Goal: Task Accomplishment & Management: Manage account settings

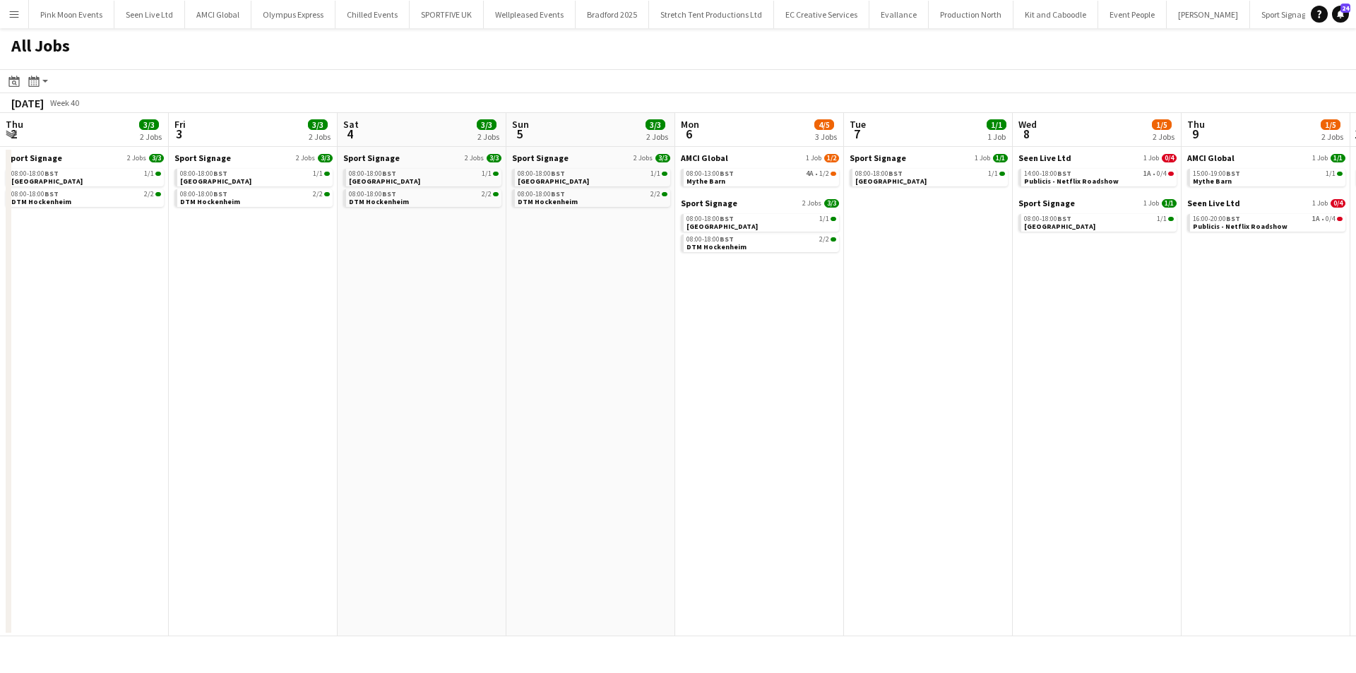
scroll to position [0, 309]
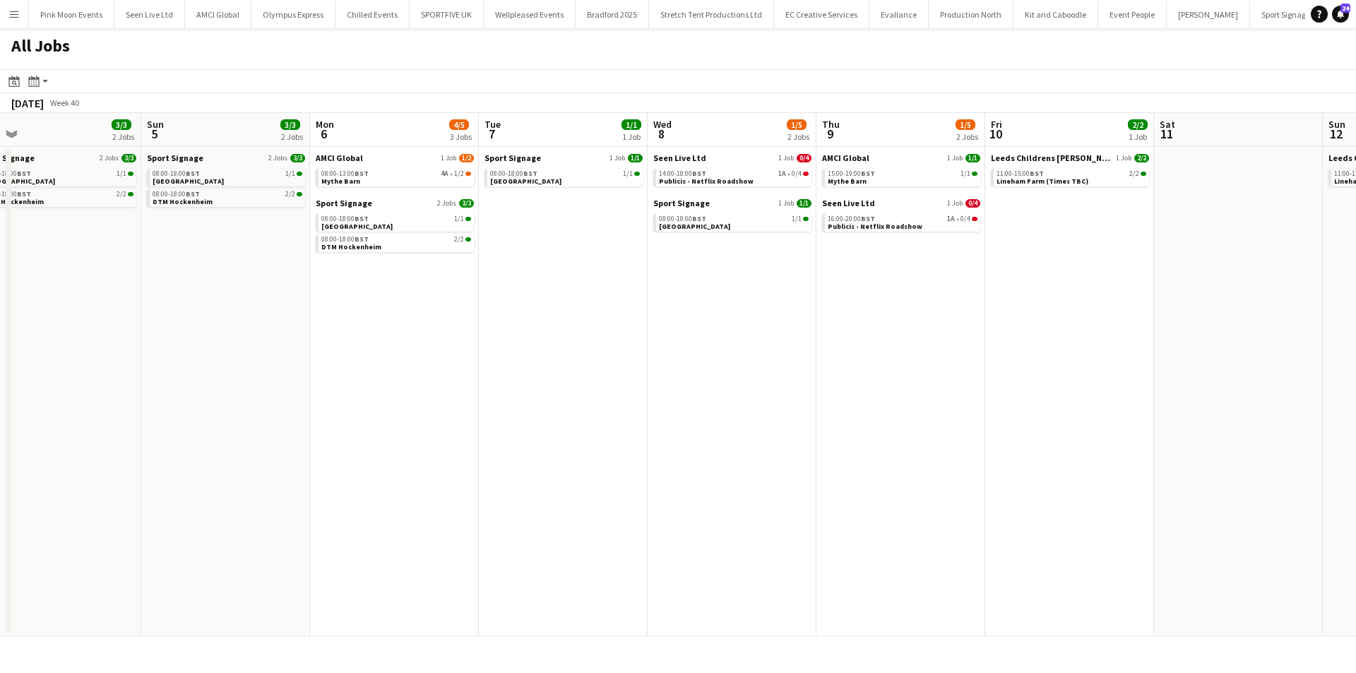
drag, startPoint x: 693, startPoint y: 441, endPoint x: 839, endPoint y: 458, distance: 147.1
click at [839, 458] on app-calendar-viewport "Thu 2 3/3 2 Jobs Fri 3 3/3 2 Jobs Sat 4 3/3 2 Jobs Sun 5 3/3 2 Jobs Mon 6 4/5 3…" at bounding box center [678, 374] width 1356 height 523
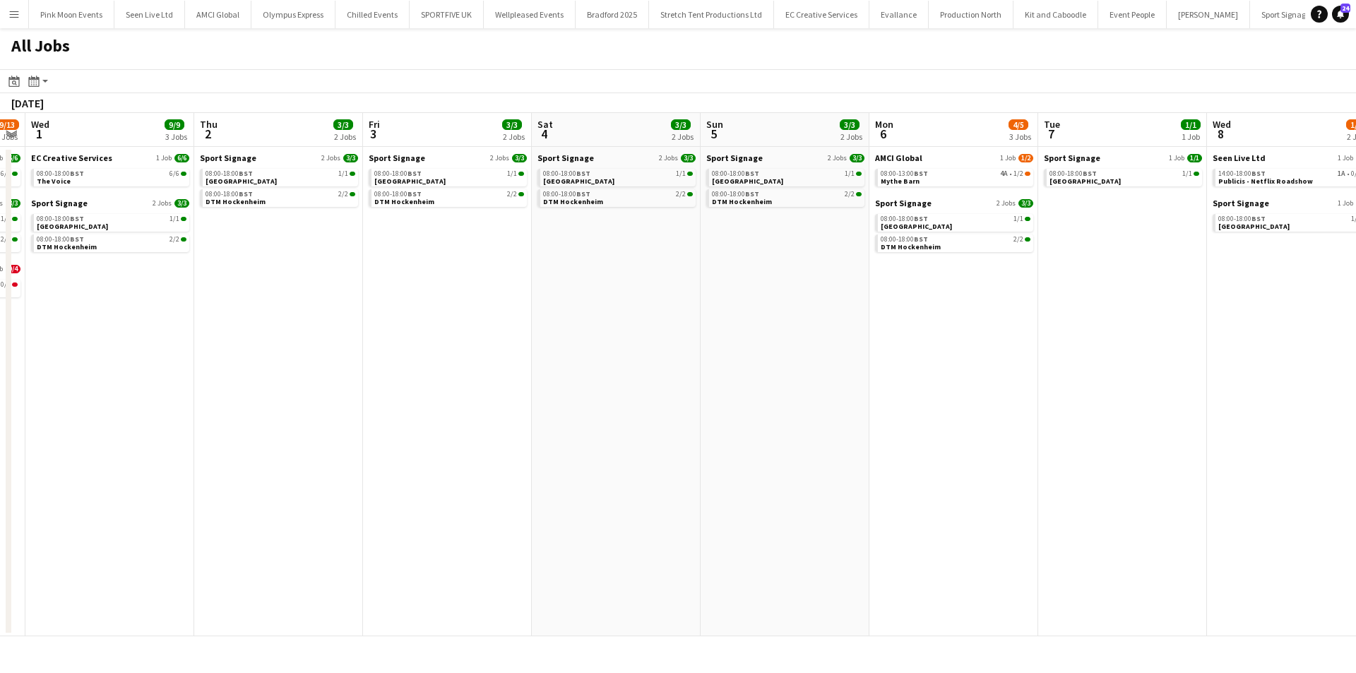
drag, startPoint x: 901, startPoint y: 492, endPoint x: 816, endPoint y: 490, distance: 84.8
click at [933, 492] on app-calendar-viewport "Mon 29 7/15 3 Jobs Tue 30 9/13 4 Jobs Wed 1 9/9 3 Jobs Thu 2 3/3 2 Jobs Fri 3 3…" at bounding box center [678, 374] width 1356 height 523
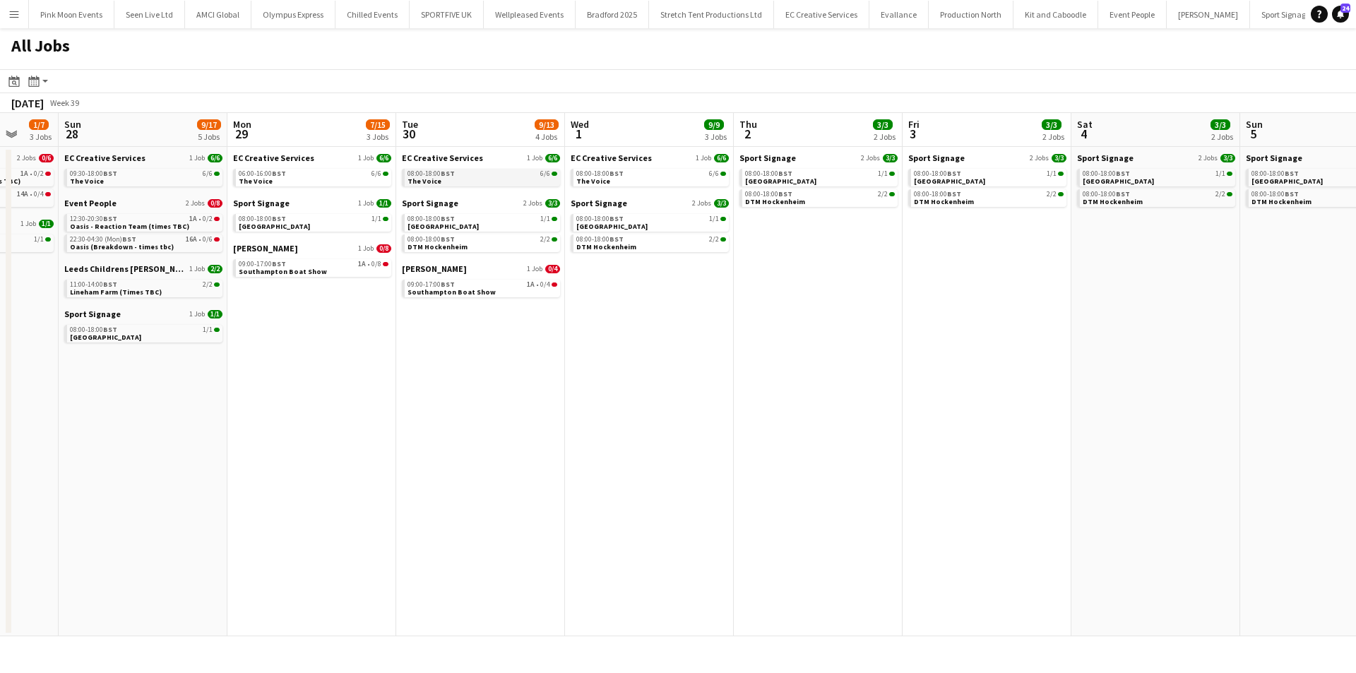
click at [453, 184] on link "08:00-18:00 BST 6/6 The Voice" at bounding box center [482, 177] width 150 height 16
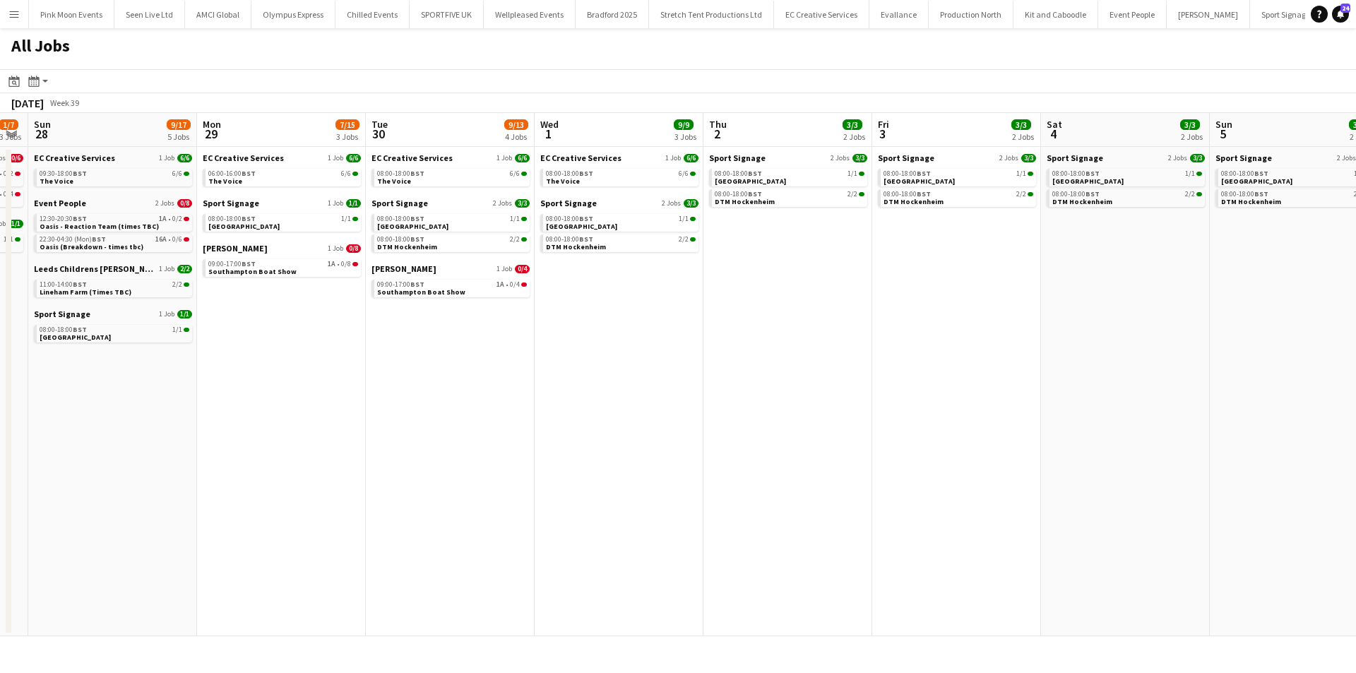
drag, startPoint x: 301, startPoint y: 525, endPoint x: 725, endPoint y: 486, distance: 426.1
click at [725, 486] on app-calendar-viewport "Thu 25 2/6 3 Jobs Fri 26 3/9 3 Jobs Sat 27 1/7 3 Jobs Sun 28 9/17 5 Jobs Mon 29…" at bounding box center [678, 374] width 1356 height 523
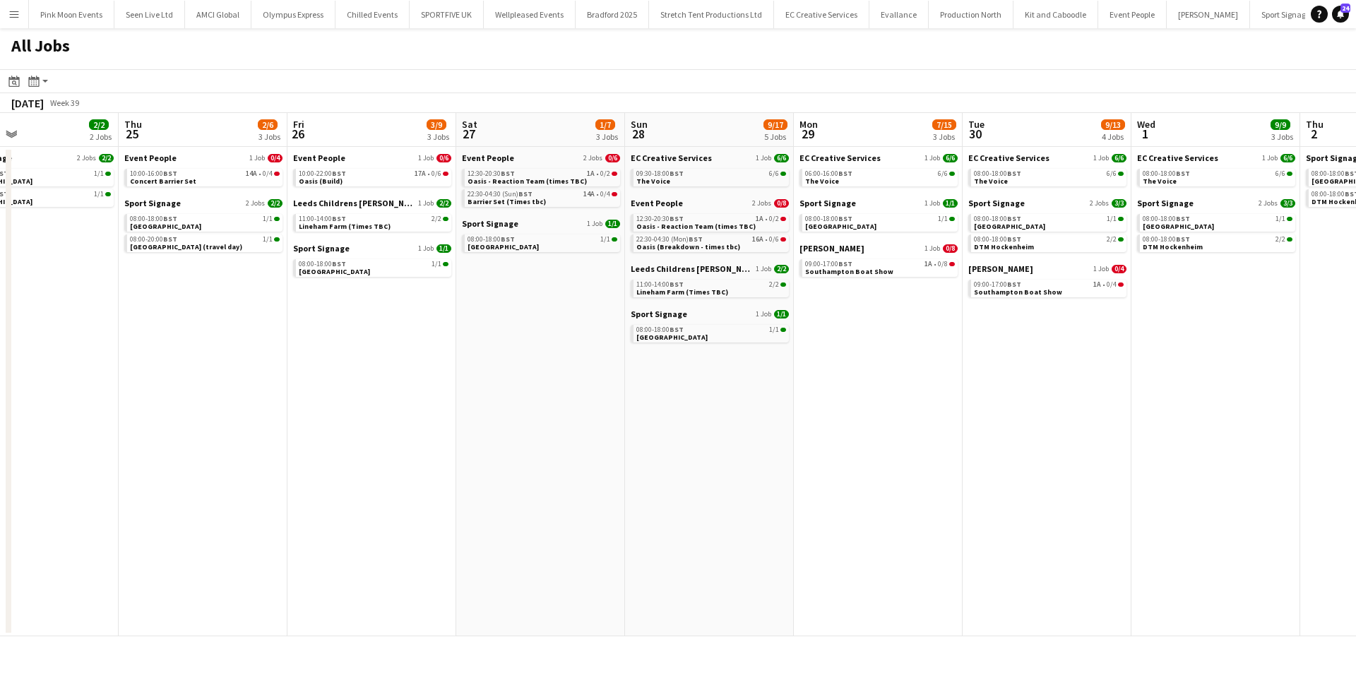
drag, startPoint x: 145, startPoint y: 536, endPoint x: 287, endPoint y: 534, distance: 141.9
click at [287, 534] on app-calendar-viewport "Mon 22 2/6 3 Jobs Tue 23 2/2 2 Jobs Wed 24 2/2 2 Jobs Thu 25 2/6 3 Jobs Fri 26 …" at bounding box center [678, 374] width 1356 height 523
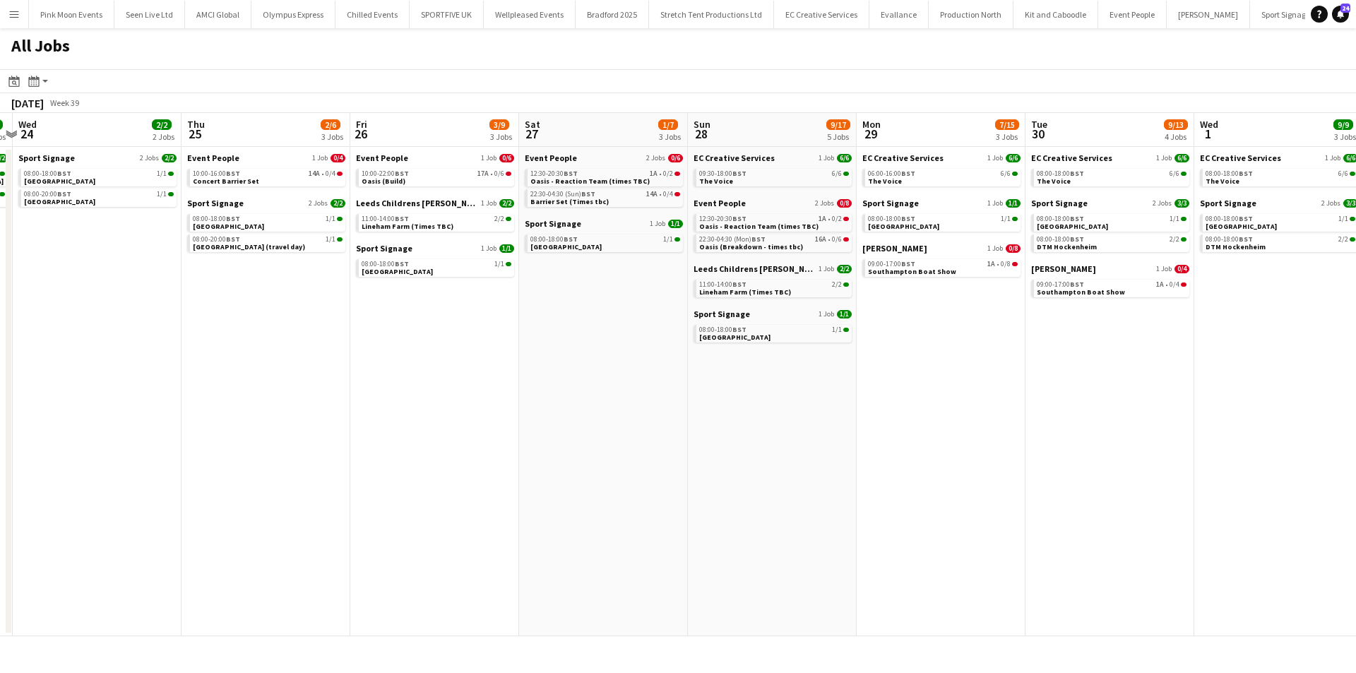
drag, startPoint x: 287, startPoint y: 534, endPoint x: 356, endPoint y: 534, distance: 68.5
click at [356, 534] on app-calendar-viewport "Mon 22 2/6 3 Jobs Tue 23 2/2 2 Jobs Wed 24 2/2 2 Jobs Thu 25 2/6 3 Jobs Fri 26 …" at bounding box center [678, 374] width 1356 height 523
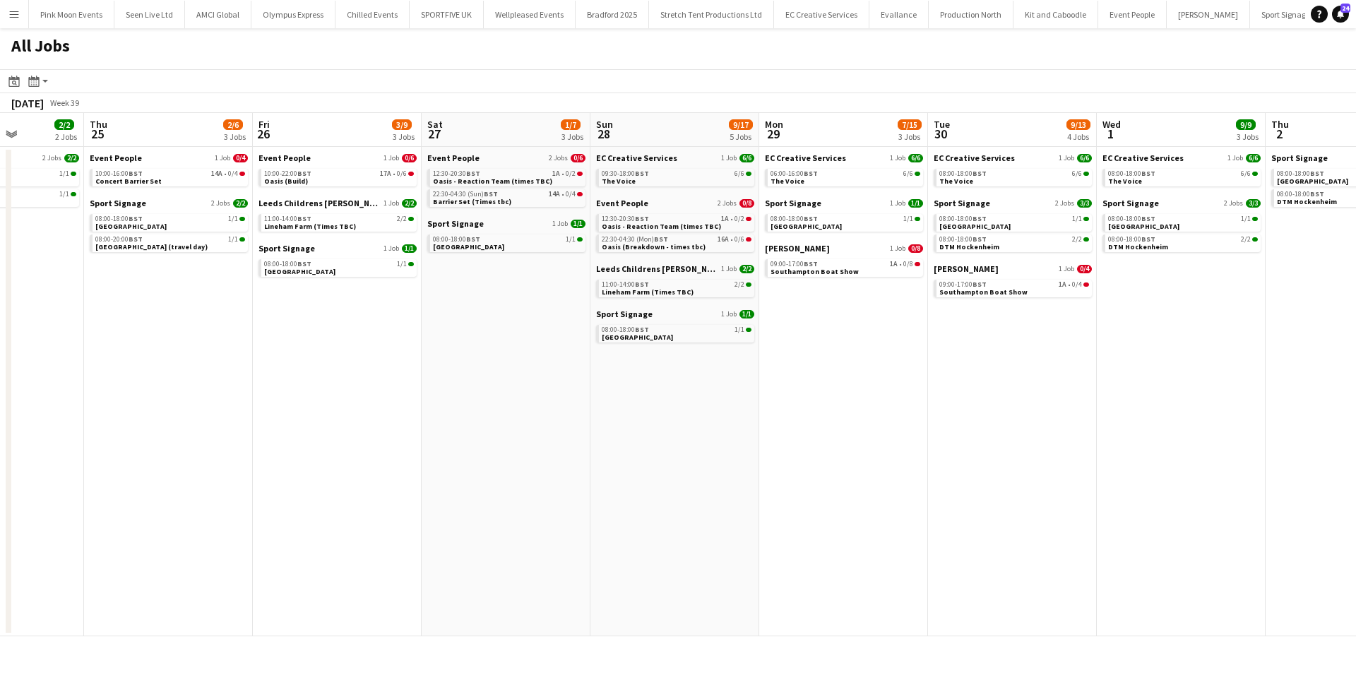
drag, startPoint x: 401, startPoint y: 533, endPoint x: 479, endPoint y: 532, distance: 78.4
click at [456, 532] on app-calendar-viewport "Mon 22 2/6 3 Jobs Tue 23 2/2 2 Jobs Wed 24 2/2 2 Jobs Thu 25 2/6 3 Jobs Fri 26 …" at bounding box center [678, 374] width 1356 height 523
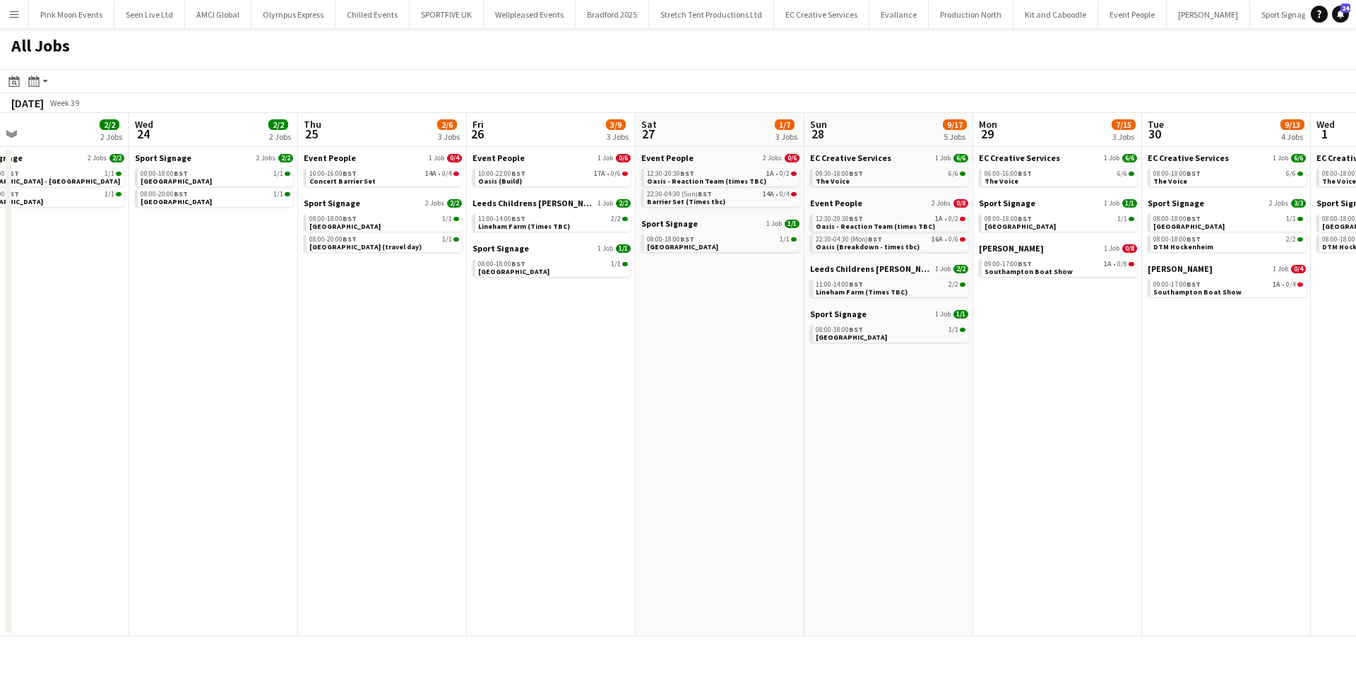
click at [664, 532] on app-calendar-viewport "Sun 21 4/13 5 Jobs Mon 22 2/6 3 Jobs Tue 23 2/2 2 Jobs Wed 24 2/2 2 Jobs Thu 25…" at bounding box center [678, 374] width 1356 height 523
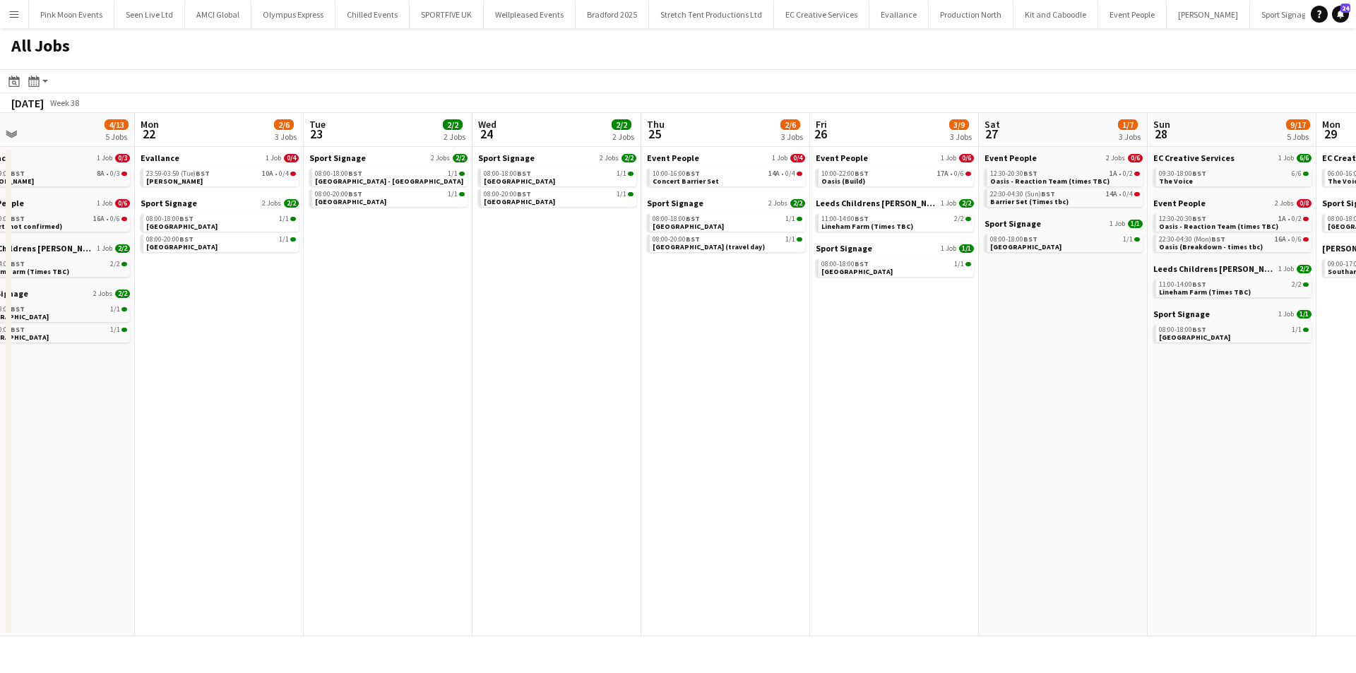
drag, startPoint x: 763, startPoint y: 531, endPoint x: 924, endPoint y: 530, distance: 161.0
click at [888, 530] on app-calendar-viewport "Fri 19 4/4 3 Jobs Sat 20 2/8 3 Jobs Sun 21 4/13 5 Jobs Mon 22 2/6 3 Jobs Tue 23…" at bounding box center [678, 374] width 1356 height 523
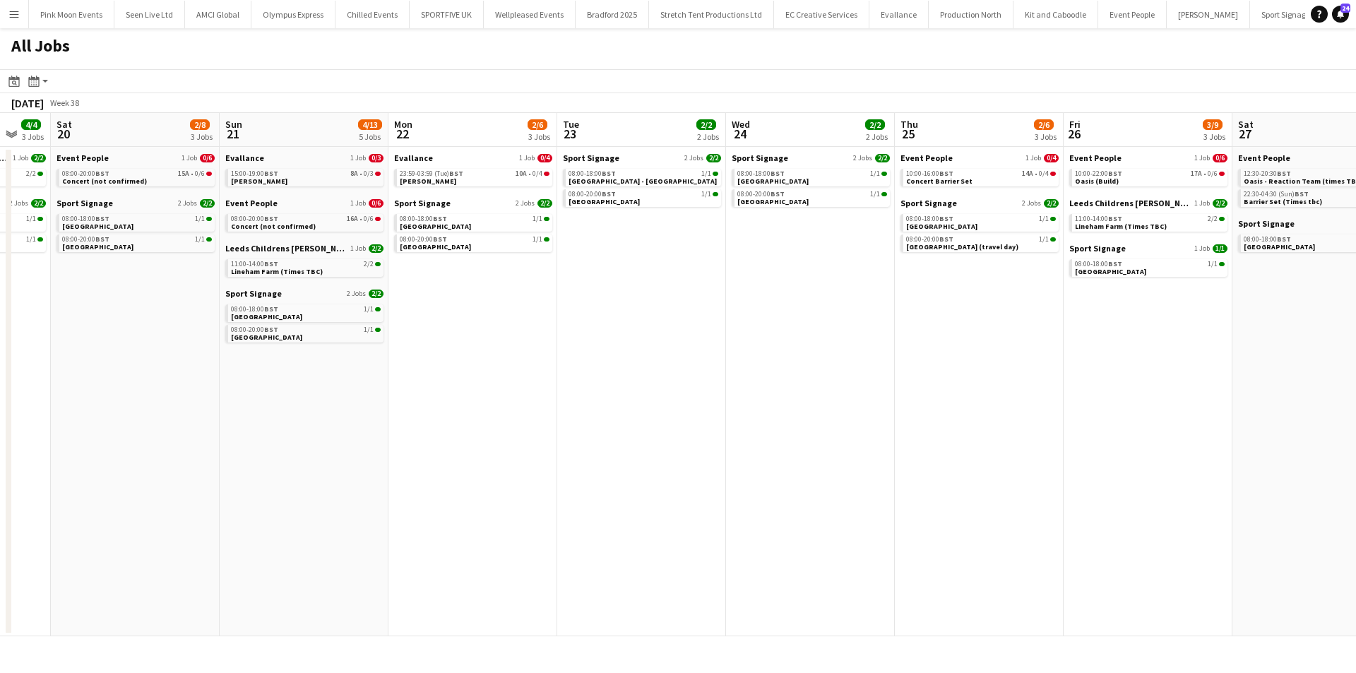
drag, startPoint x: 486, startPoint y: 515, endPoint x: 716, endPoint y: 504, distance: 230.4
click at [716, 504] on app-calendar-viewport "Thu 18 3/3 3 Jobs Fri 19 4/4 3 Jobs Sat 20 2/8 3 Jobs Sun 21 4/13 5 Jobs Mon 22…" at bounding box center [678, 374] width 1356 height 523
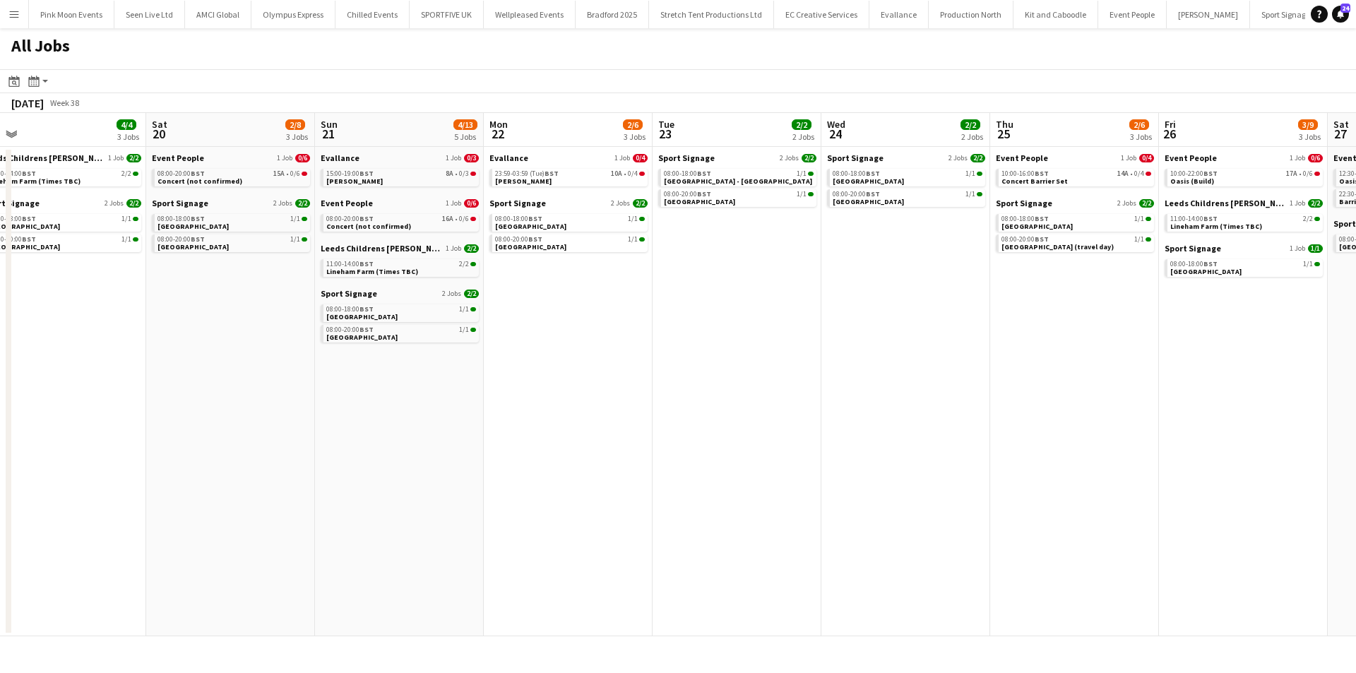
scroll to position [0, 450]
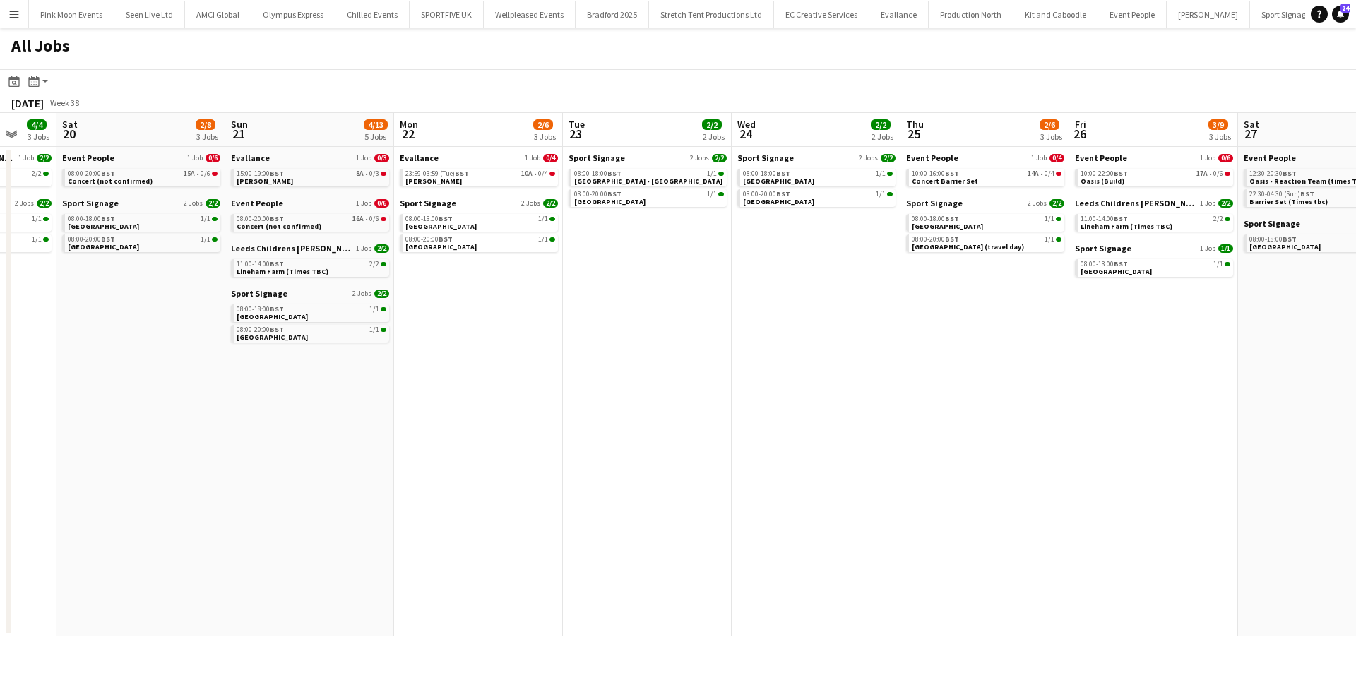
drag, startPoint x: 277, startPoint y: 499, endPoint x: 620, endPoint y: 511, distance: 343.3
click at [620, 511] on app-calendar-viewport "Wed 17 8/12 5 Jobs Thu 18 3/3 3 Jobs Fri 19 4/4 3 Jobs Sat 20 2/8 3 Jobs Sun 21…" at bounding box center [678, 374] width 1356 height 523
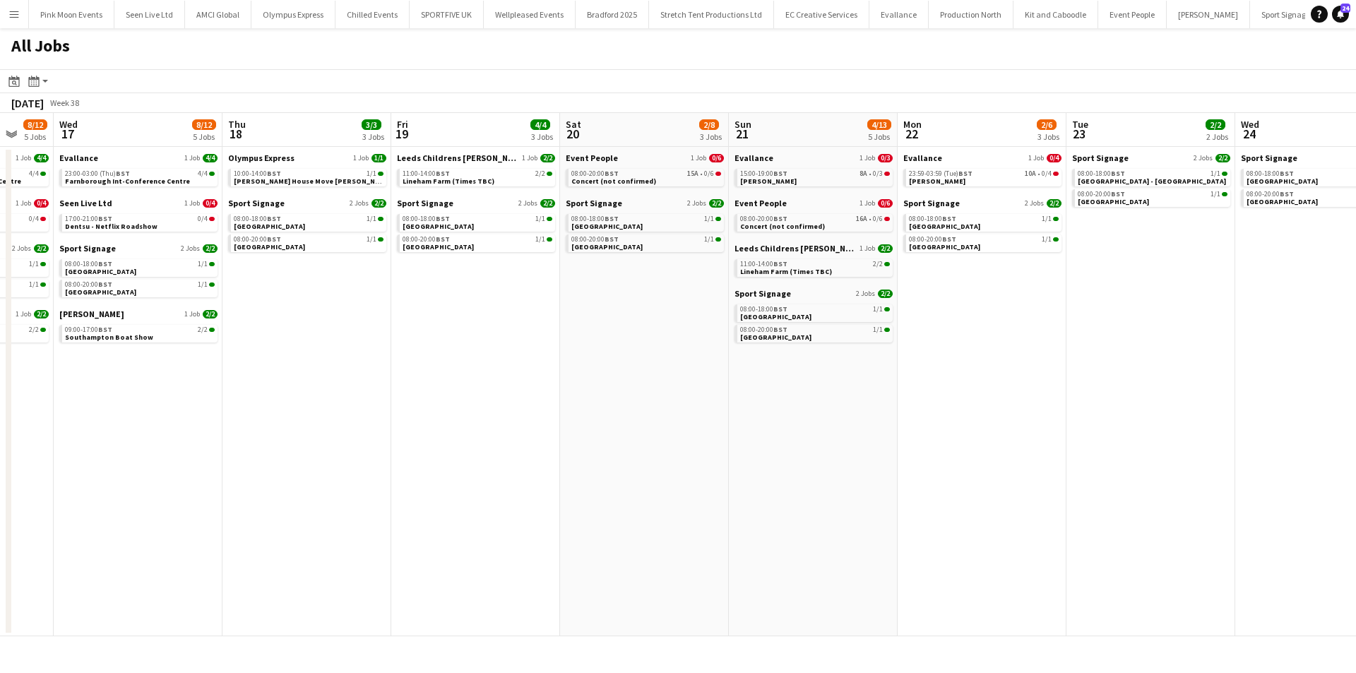
drag, startPoint x: 254, startPoint y: 529, endPoint x: 508, endPoint y: 451, distance: 265.1
click at [508, 451] on app-calendar-viewport "Mon 15 12/12 5 Jobs Tue 16 8/12 5 Jobs Wed 17 8/12 5 Jobs Thu 18 3/3 3 Jobs Fri…" at bounding box center [678, 374] width 1356 height 523
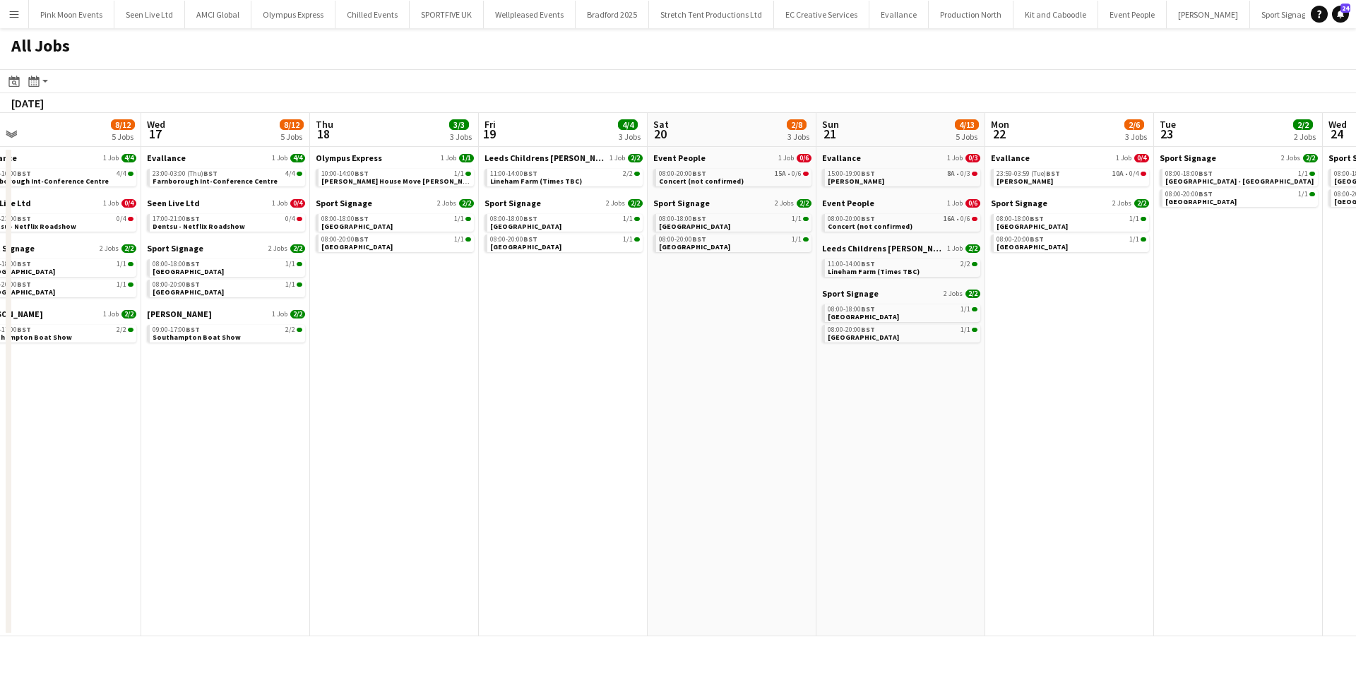
drag, startPoint x: 304, startPoint y: 482, endPoint x: 513, endPoint y: 448, distance: 211.6
click at [513, 448] on app-calendar-viewport "Sun 14 18/18 6 Jobs Mon 15 12/12 5 Jobs Tue 16 8/12 5 Jobs Wed 17 8/12 5 Jobs T…" at bounding box center [678, 374] width 1356 height 523
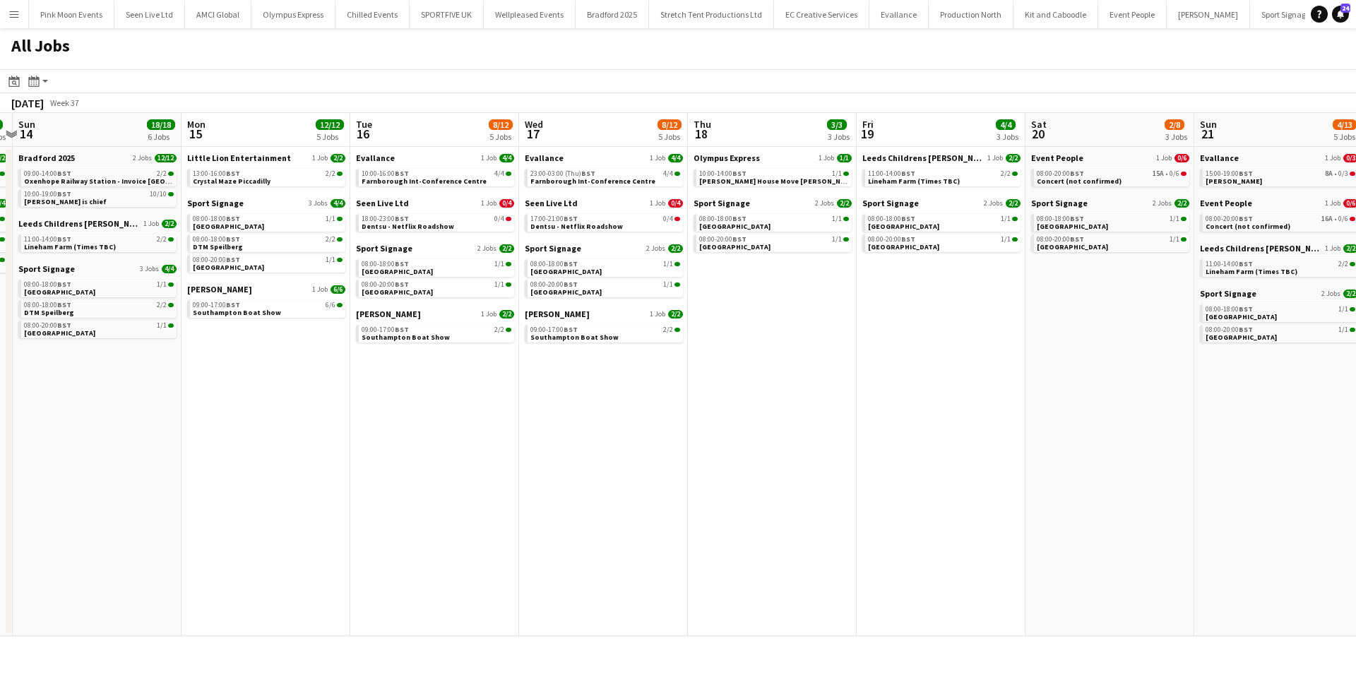
scroll to position [0, 337]
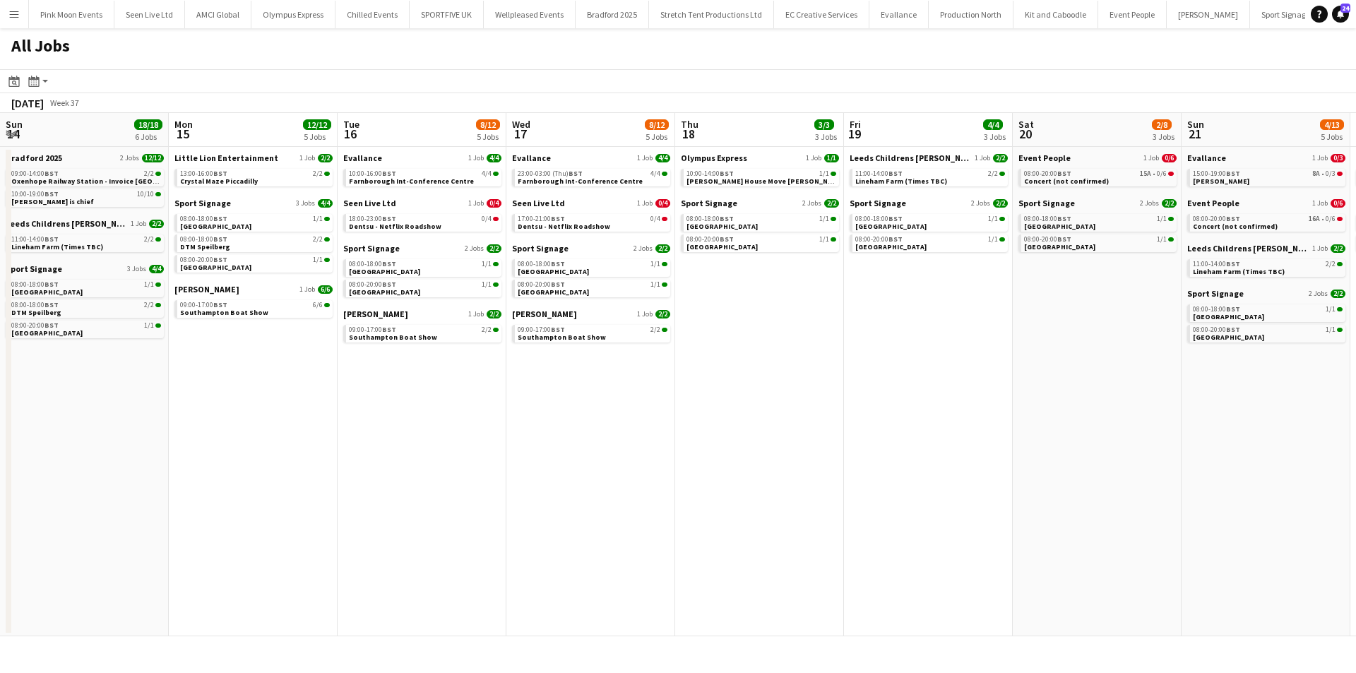
drag, startPoint x: 261, startPoint y: 537, endPoint x: 417, endPoint y: 537, distance: 156.0
click at [417, 537] on app-calendar-viewport "Fri 12 19/19 8 Jobs Sat 13 6/6 4 Jobs Sun 14 18/18 6 Jobs Mon 15 12/12 5 Jobs T…" at bounding box center [678, 374] width 1356 height 523
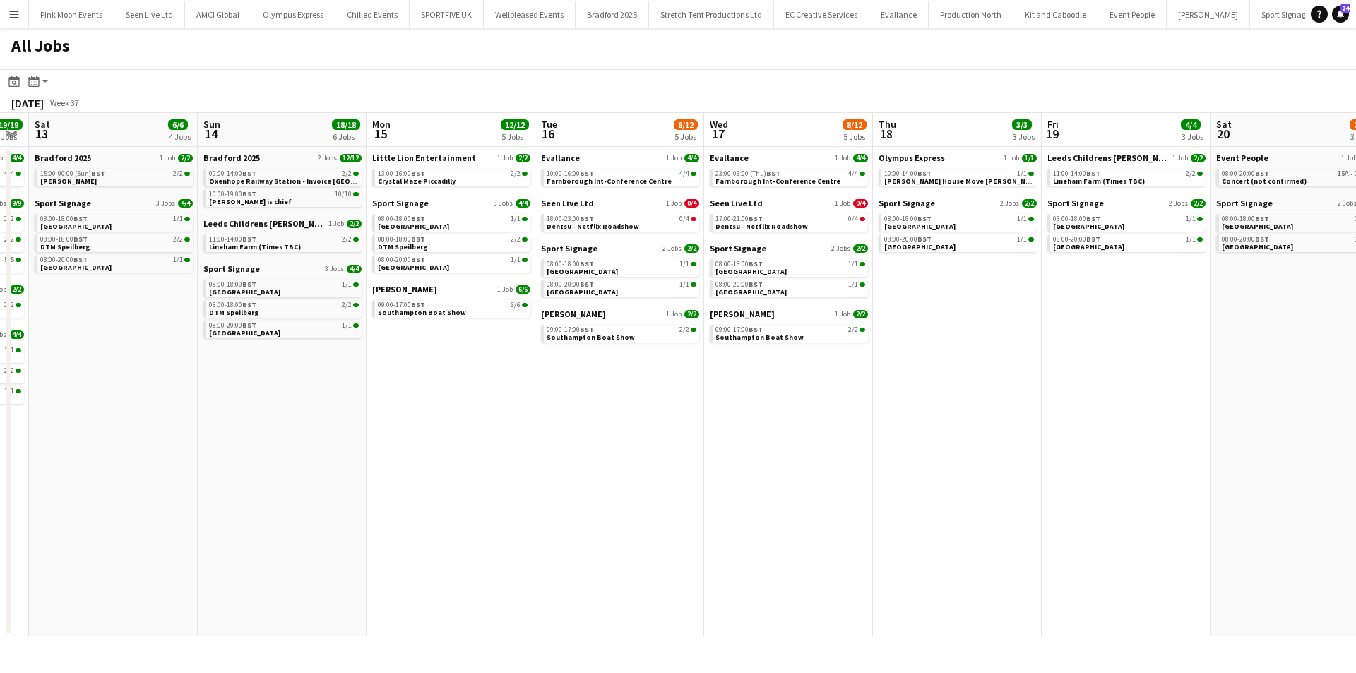
drag, startPoint x: 146, startPoint y: 407, endPoint x: 348, endPoint y: 412, distance: 202.0
click at [345, 412] on app-calendar-viewport "Thu 11 36/36 8 Jobs Fri 12 19/19 8 Jobs Sat 13 6/6 4 Jobs Sun 14 18/18 6 Jobs M…" at bounding box center [678, 374] width 1356 height 523
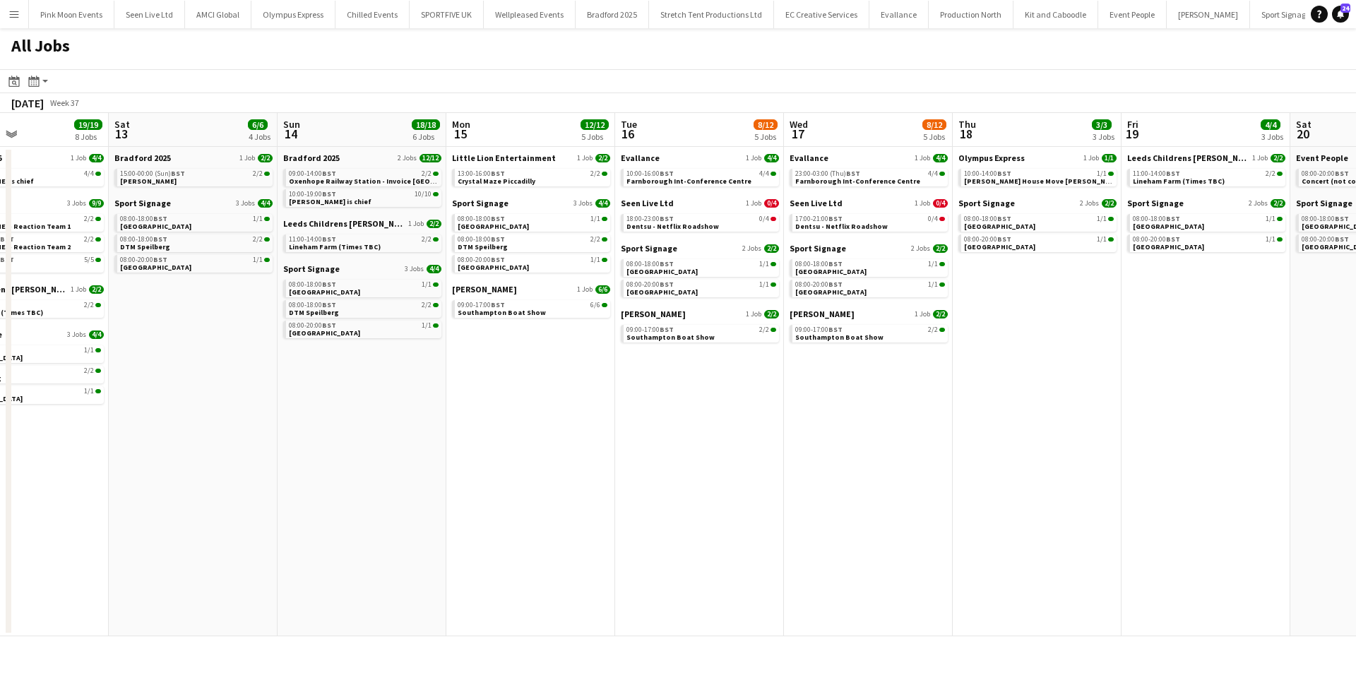
drag, startPoint x: 301, startPoint y: 507, endPoint x: 640, endPoint y: 485, distance: 339.6
click at [640, 485] on app-calendar-viewport "Wed 10 15/15 8 Jobs Thu 11 36/36 8 Jobs Fri 12 19/19 8 Jobs Sat 13 6/6 4 Jobs S…" at bounding box center [678, 374] width 1356 height 523
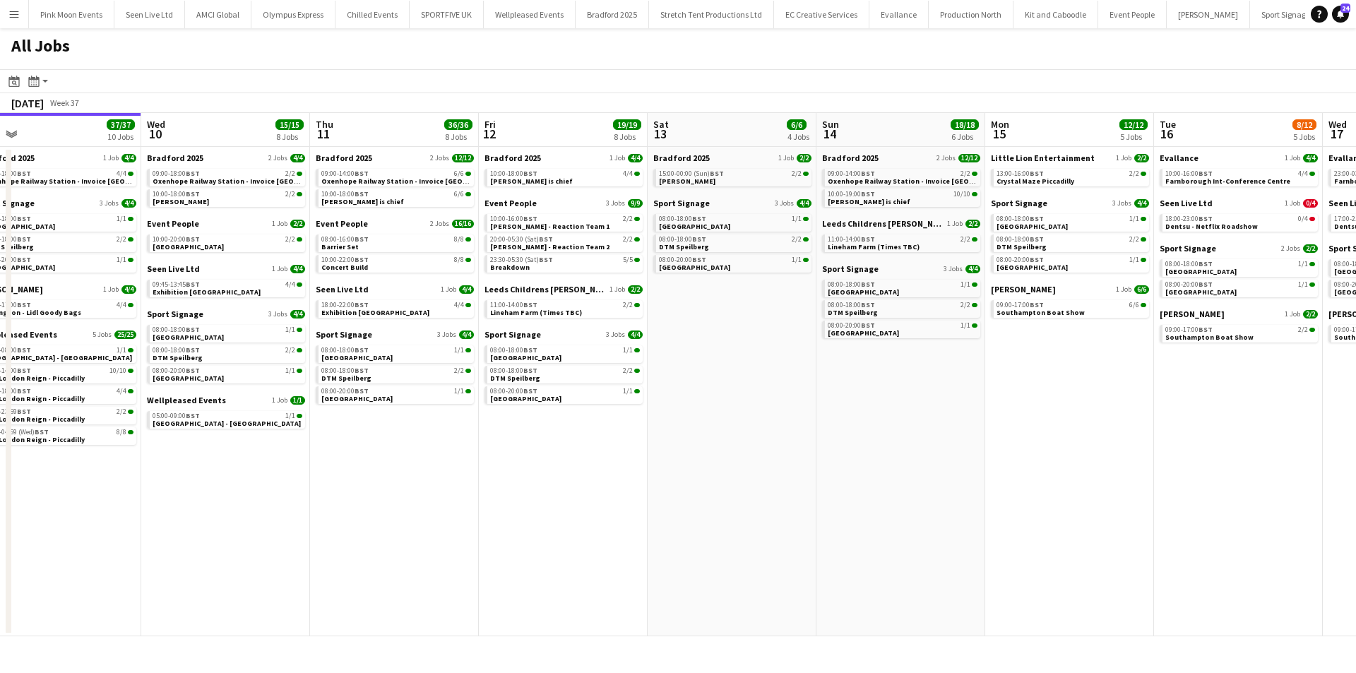
drag, startPoint x: 508, startPoint y: 513, endPoint x: 860, endPoint y: 483, distance: 353.6
click at [864, 482] on app-calendar-viewport "Sun 7 4/4 3 Jobs Mon 8 16/16 8 Jobs Tue 9 37/37 10 Jobs Wed 10 15/15 8 Jobs Thu…" at bounding box center [678, 374] width 1356 height 523
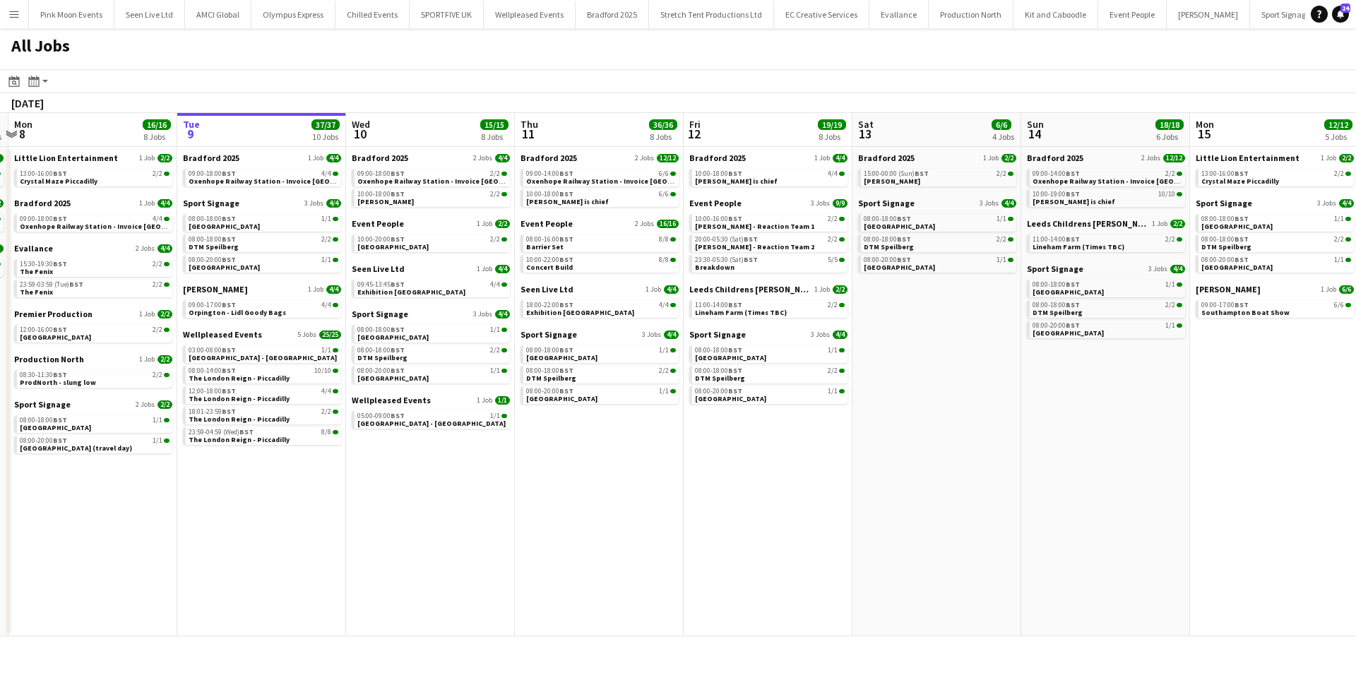
click at [276, 536] on app-calendar-viewport "Sat 6 23/23 9 Jobs Sun 7 4/4 3 Jobs Mon 8 16/16 8 Jobs Tue 9 37/37 10 Jobs Wed …" at bounding box center [678, 374] width 1356 height 523
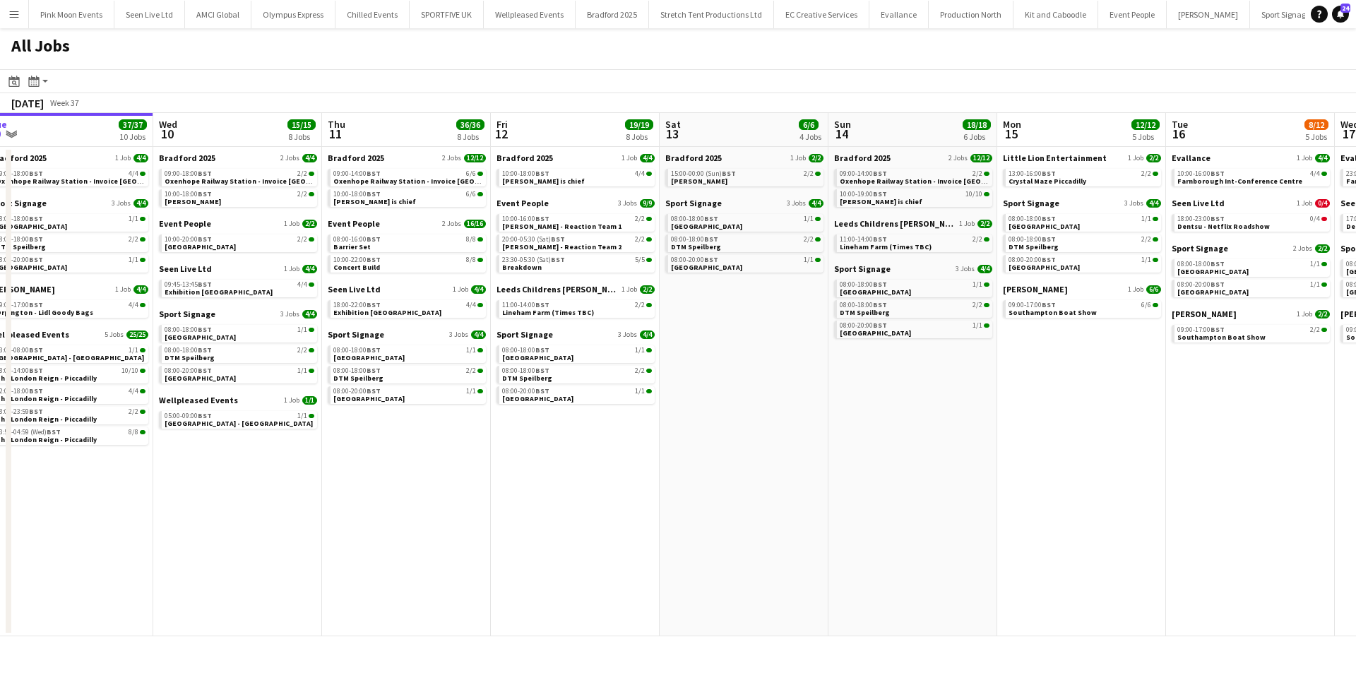
scroll to position [0, 522]
drag, startPoint x: 1259, startPoint y: 345, endPoint x: 1065, endPoint y: 391, distance: 199.7
click at [1065, 391] on app-calendar-viewport "Sat 6 23/23 9 Jobs Sun 7 4/4 3 Jobs Mon 8 16/16 8 Jobs Tue 9 37/37 10 Jobs Wed …" at bounding box center [678, 374] width 1356 height 523
click at [364, 182] on span "Oxenhope Railway Station - Invoice [GEOGRAPHIC_DATA] Royal" at bounding box center [441, 181] width 216 height 9
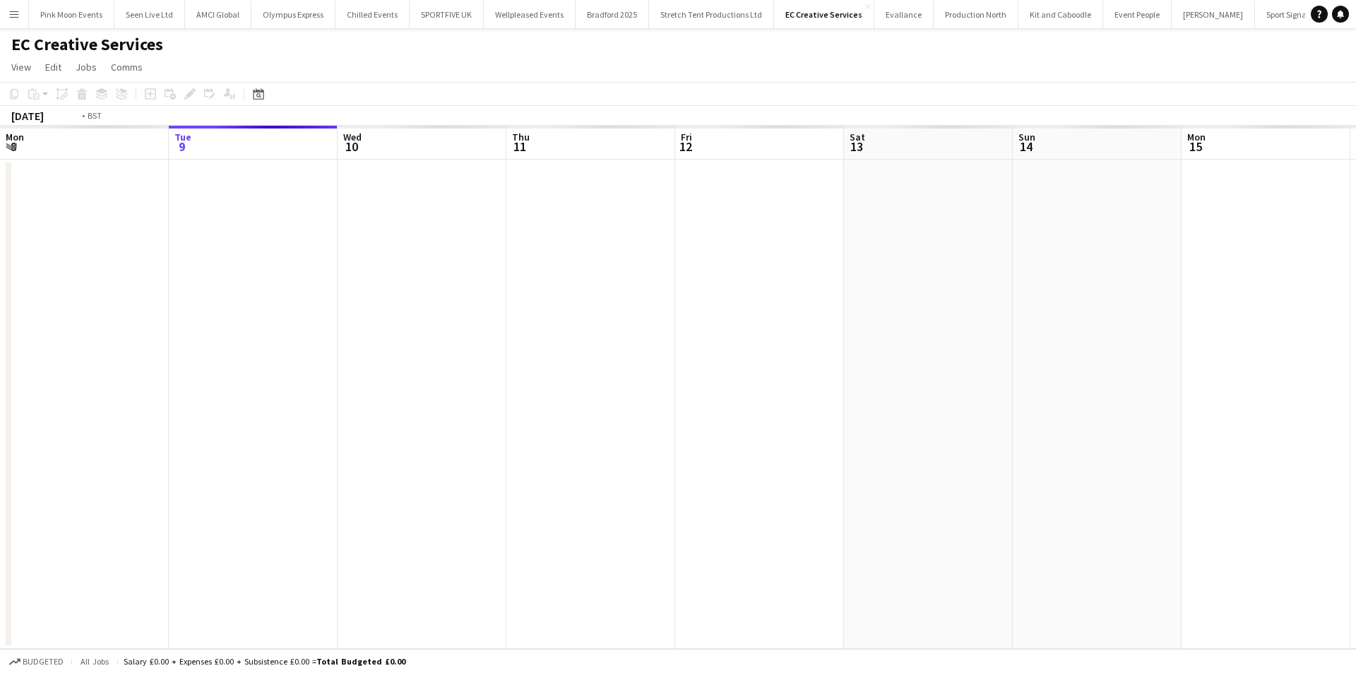
scroll to position [0, 486]
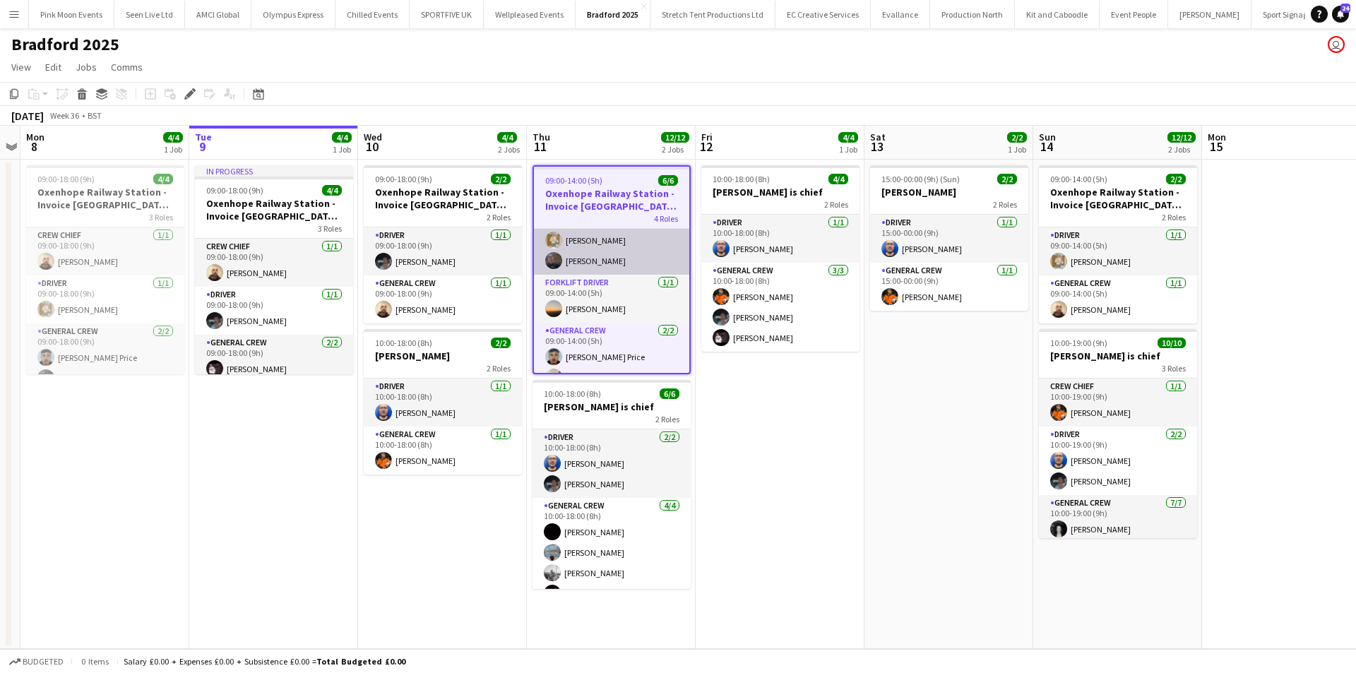
scroll to position [89, 0]
